Goal: Check status

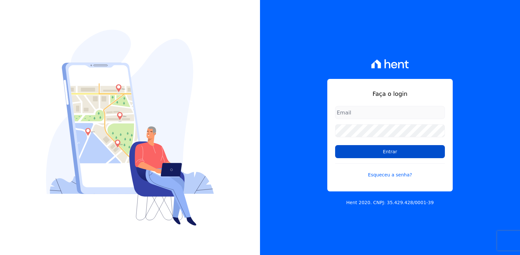
type input "vyviane.martinsgruporei@gmail.com"
click at [356, 151] on input "Entrar" at bounding box center [390, 151] width 110 height 13
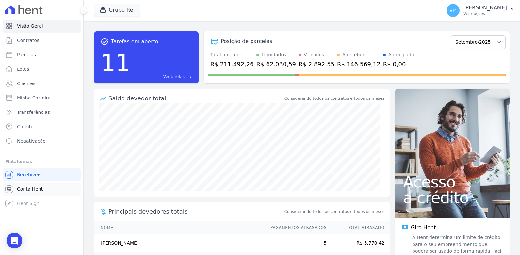
click at [23, 189] on span "Conta Hent" at bounding box center [30, 189] width 26 height 7
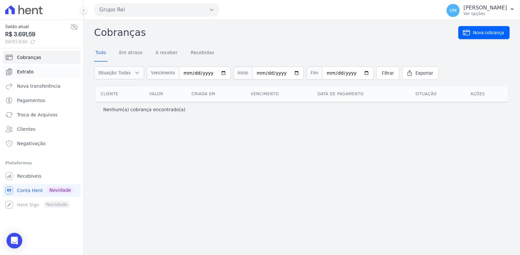
click at [31, 70] on span "Extrato" at bounding box center [25, 72] width 17 height 7
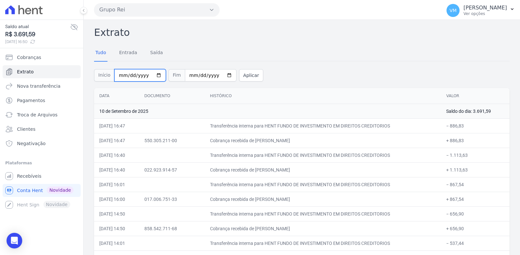
click at [154, 77] on input "2025-09-01" at bounding box center [140, 75] width 52 height 12
type input "[DATE]"
click at [239, 75] on button "Aplicar" at bounding box center [251, 75] width 24 height 12
click at [220, 74] on input "2025-09-10" at bounding box center [211, 75] width 52 height 12
type input "[DATE]"
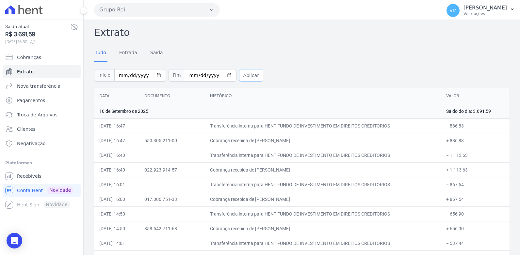
click at [241, 75] on button "Aplicar" at bounding box center [251, 75] width 24 height 12
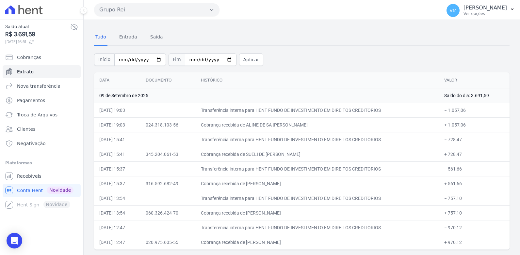
drag, startPoint x: 96, startPoint y: 96, endPoint x: 481, endPoint y: 269, distance: 421.9
click at [481, 255] on html "Saldo atual R$ 3.691,59 [DATE] 16:51 Cobranças Extrato Nova transferência Pagam…" at bounding box center [260, 127] width 520 height 255
